Goal: Browse casually

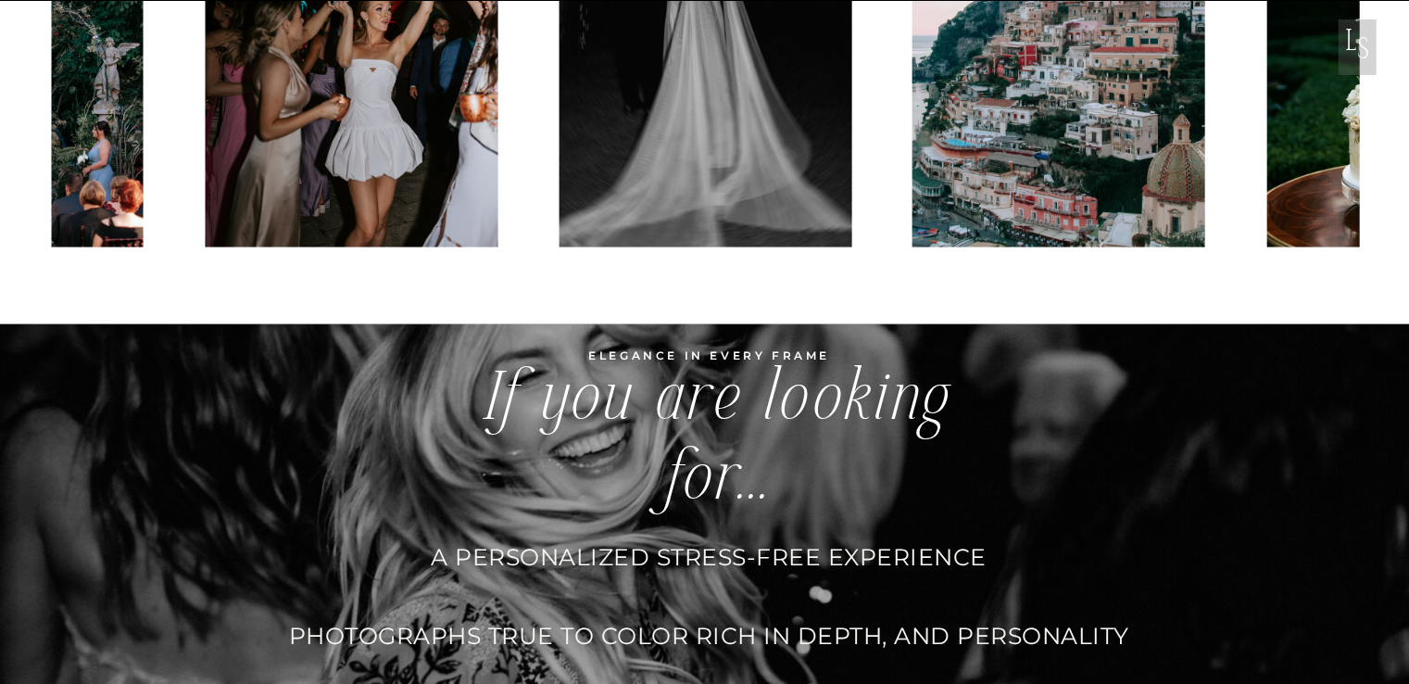
scroll to position [4816, 0]
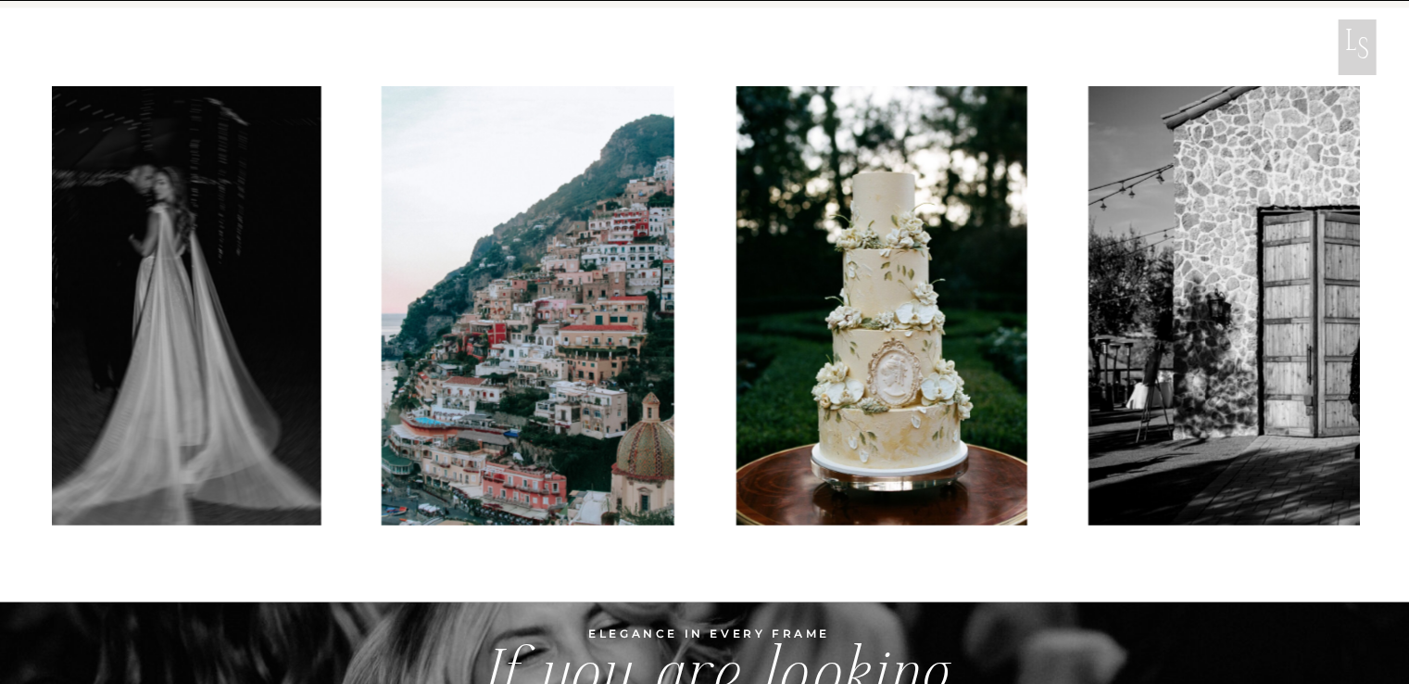
click at [215, 389] on img at bounding box center [174, 305] width 293 height 439
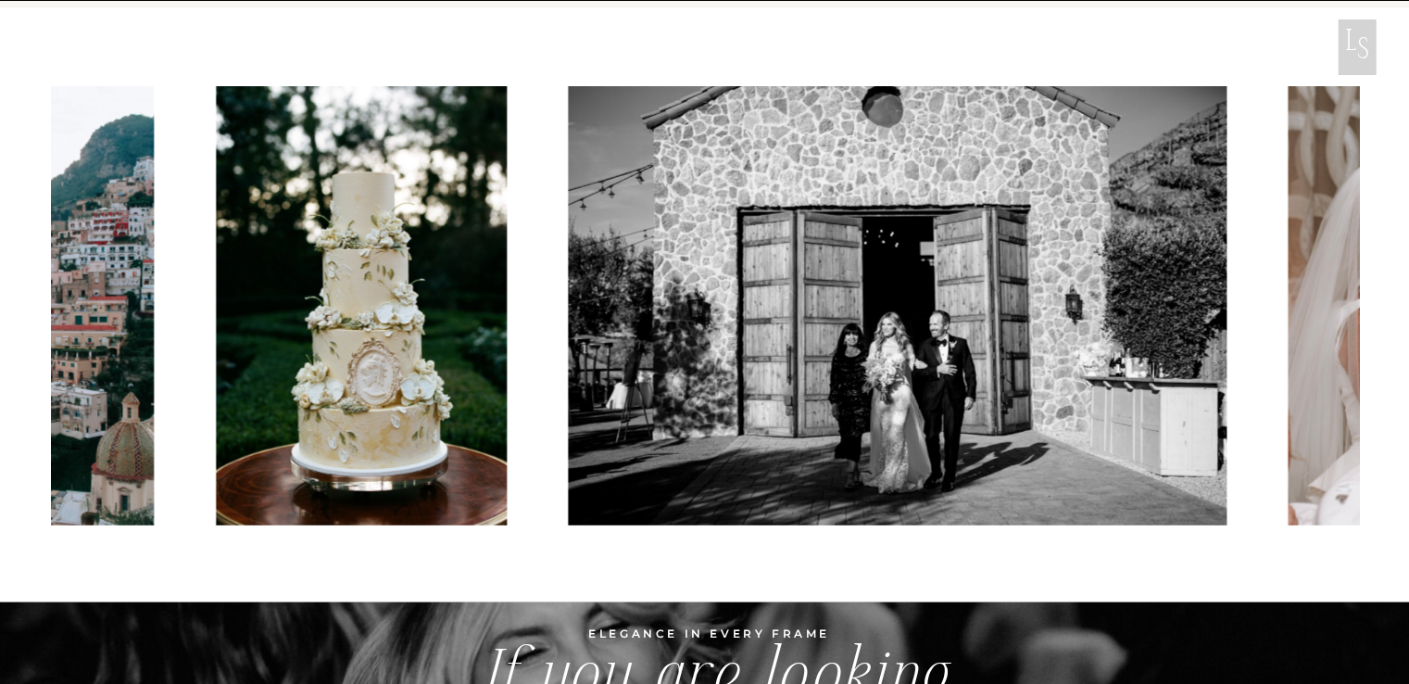
click at [271, 386] on img at bounding box center [361, 305] width 291 height 439
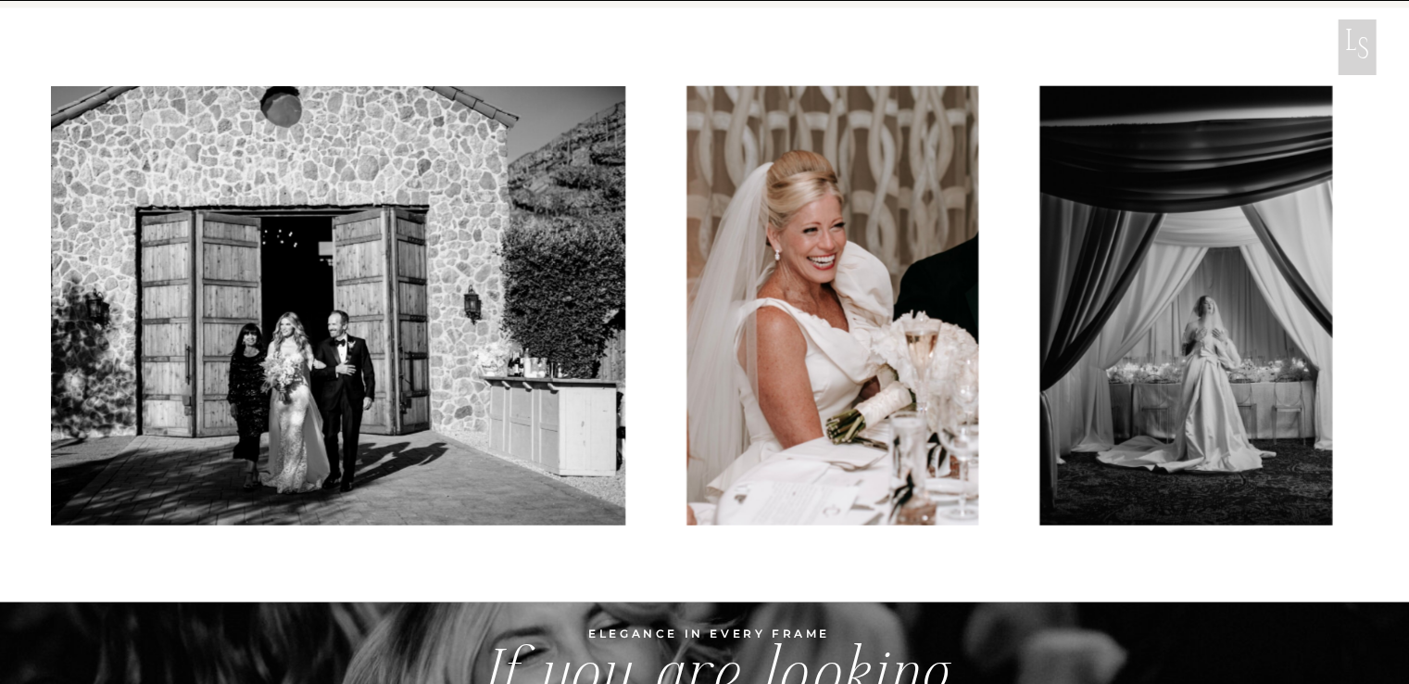
click at [174, 407] on img at bounding box center [296, 305] width 659 height 439
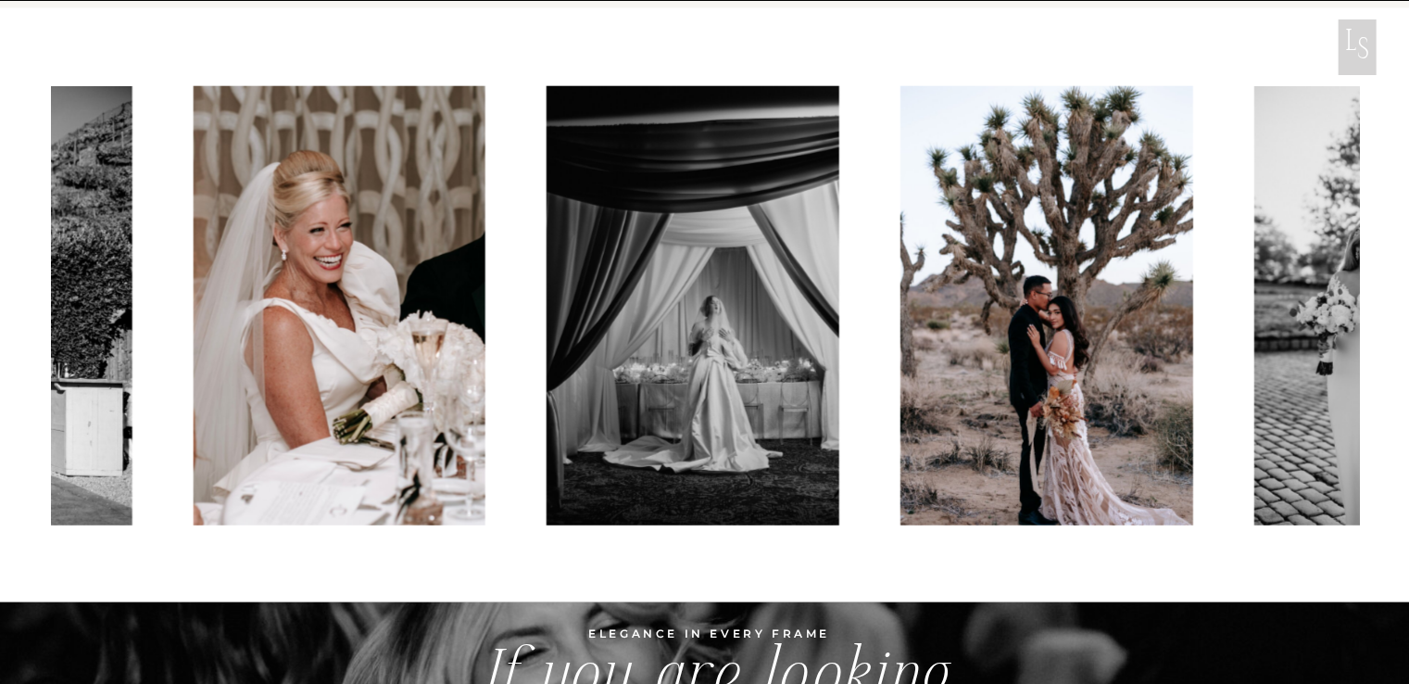
click at [204, 392] on img at bounding box center [339, 305] width 292 height 439
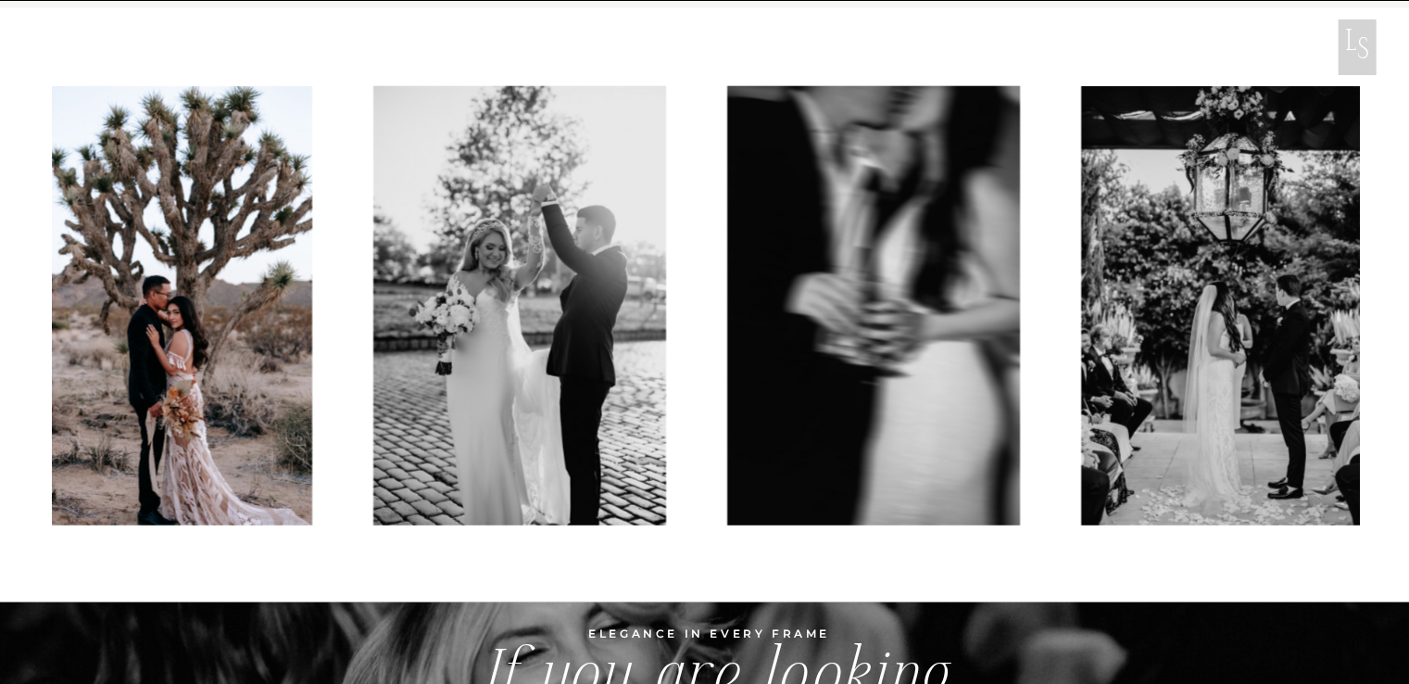
click at [182, 369] on img at bounding box center [165, 305] width 293 height 439
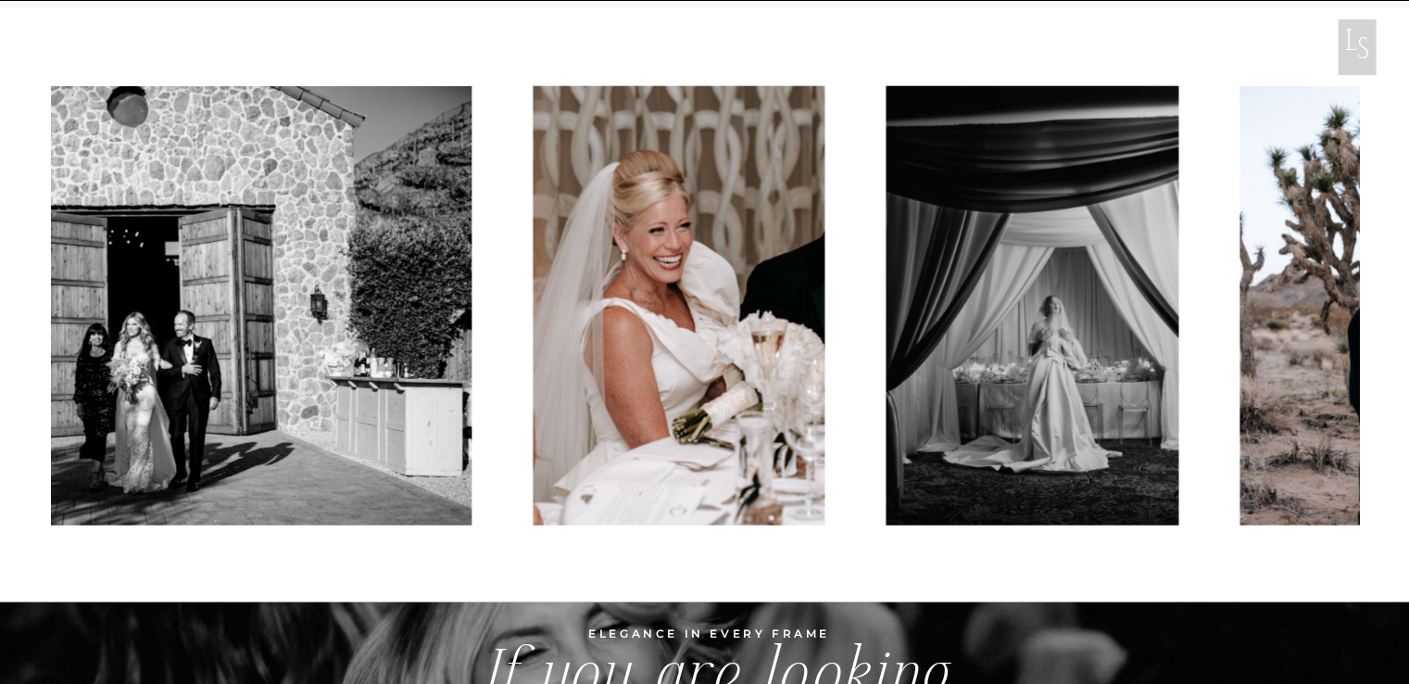
click at [719, 271] on img at bounding box center [679, 305] width 292 height 439
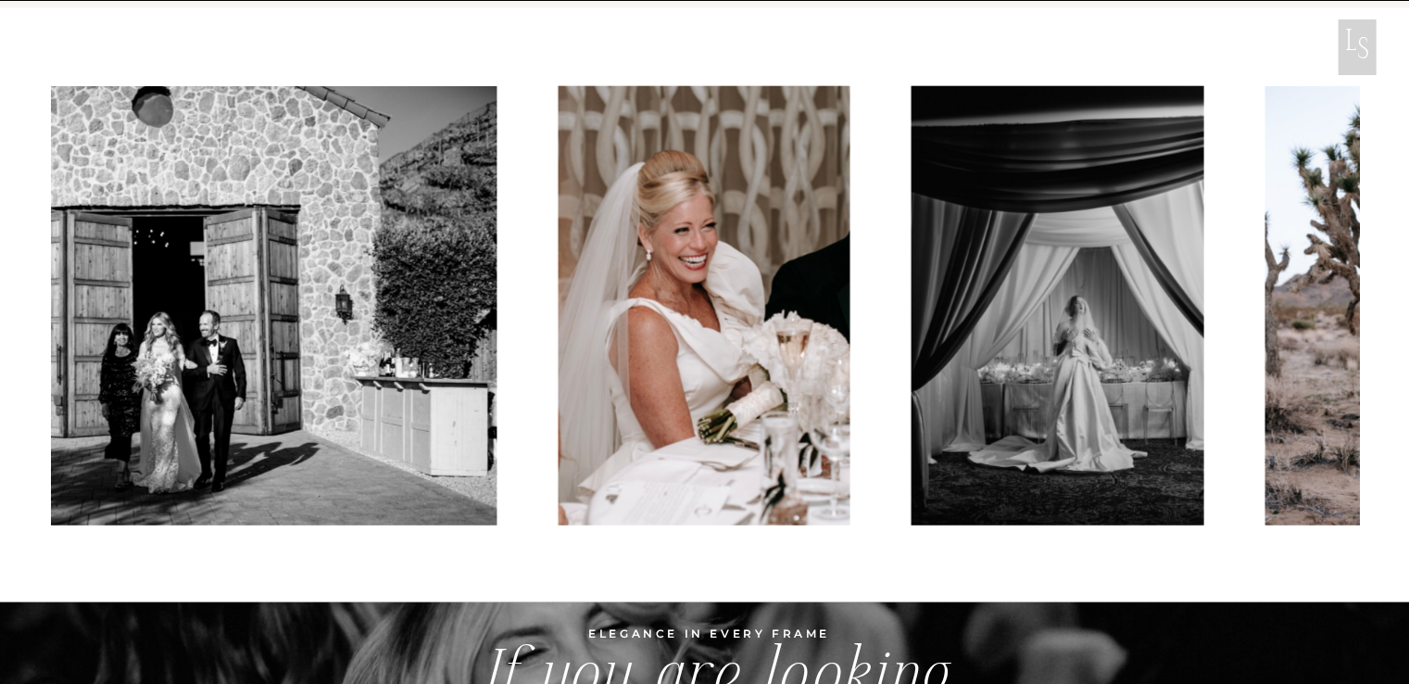
click at [656, 294] on img at bounding box center [704, 305] width 292 height 439
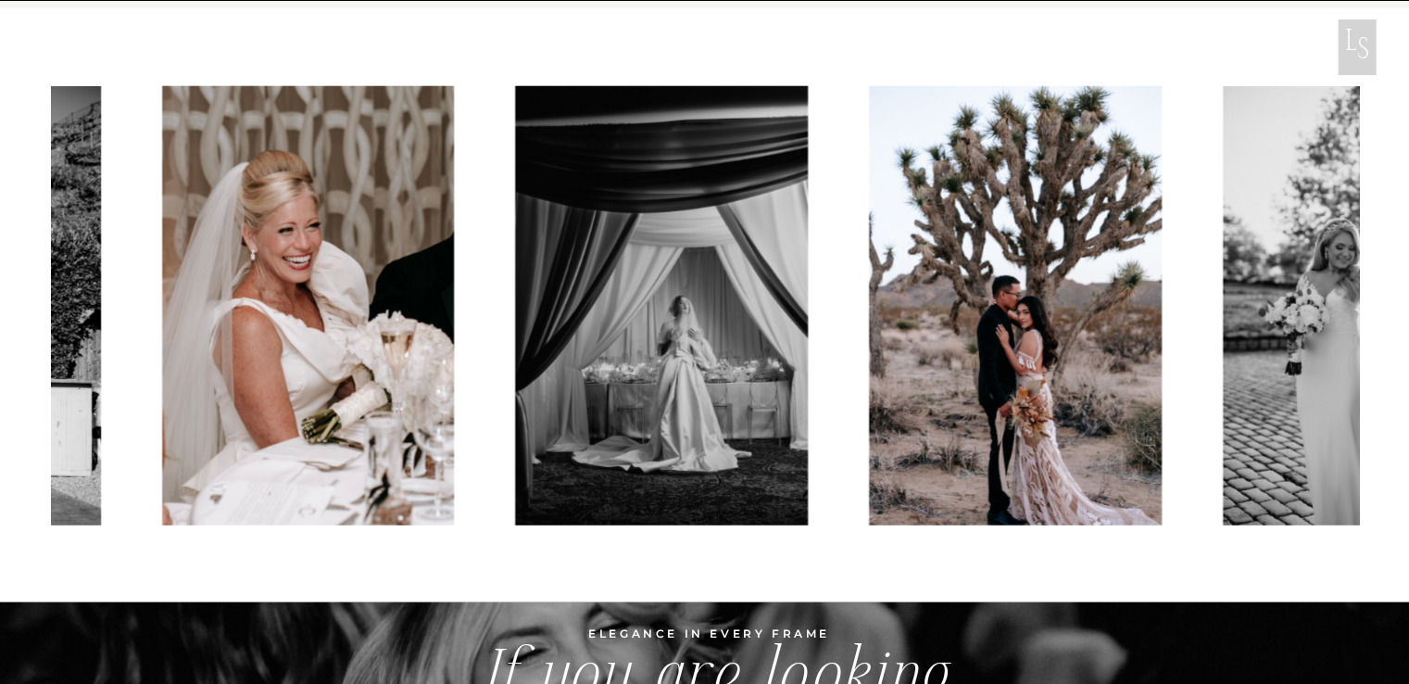
click at [394, 278] on img at bounding box center [308, 305] width 292 height 439
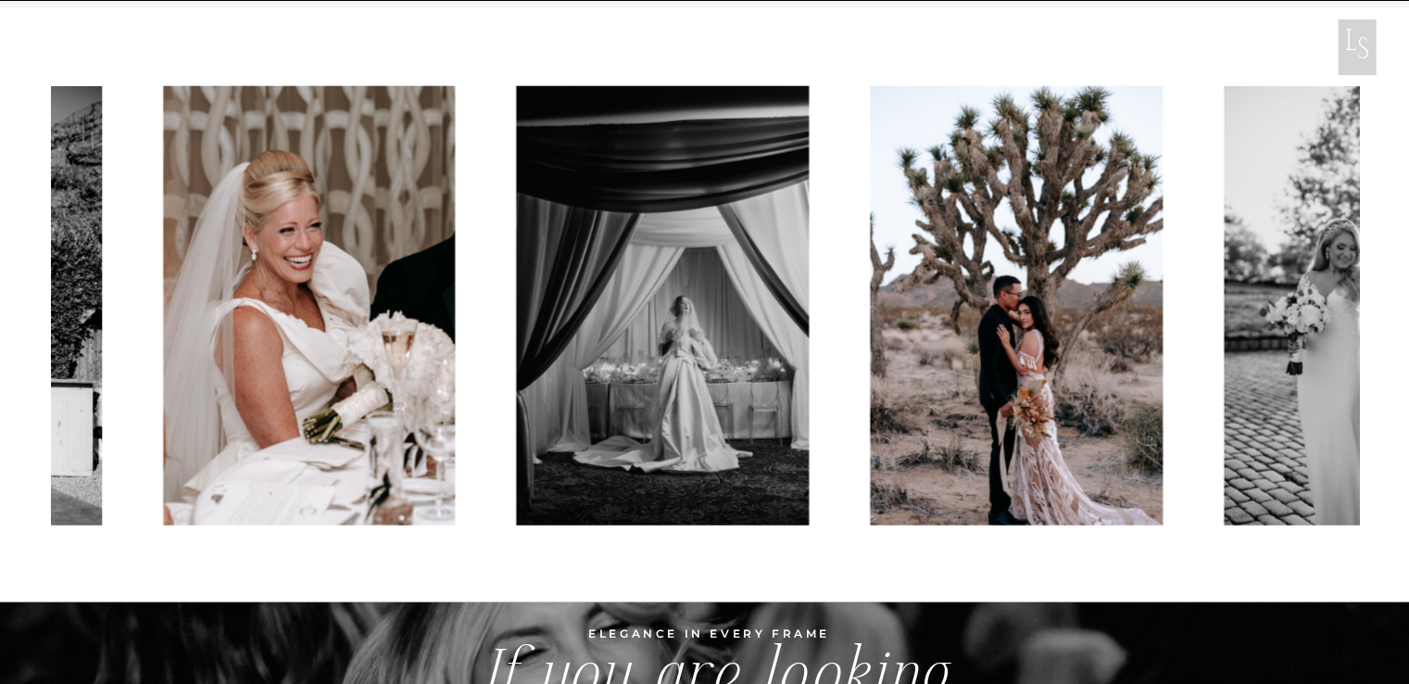
click at [394, 278] on img at bounding box center [309, 305] width 292 height 439
